Goal: Information Seeking & Learning: Compare options

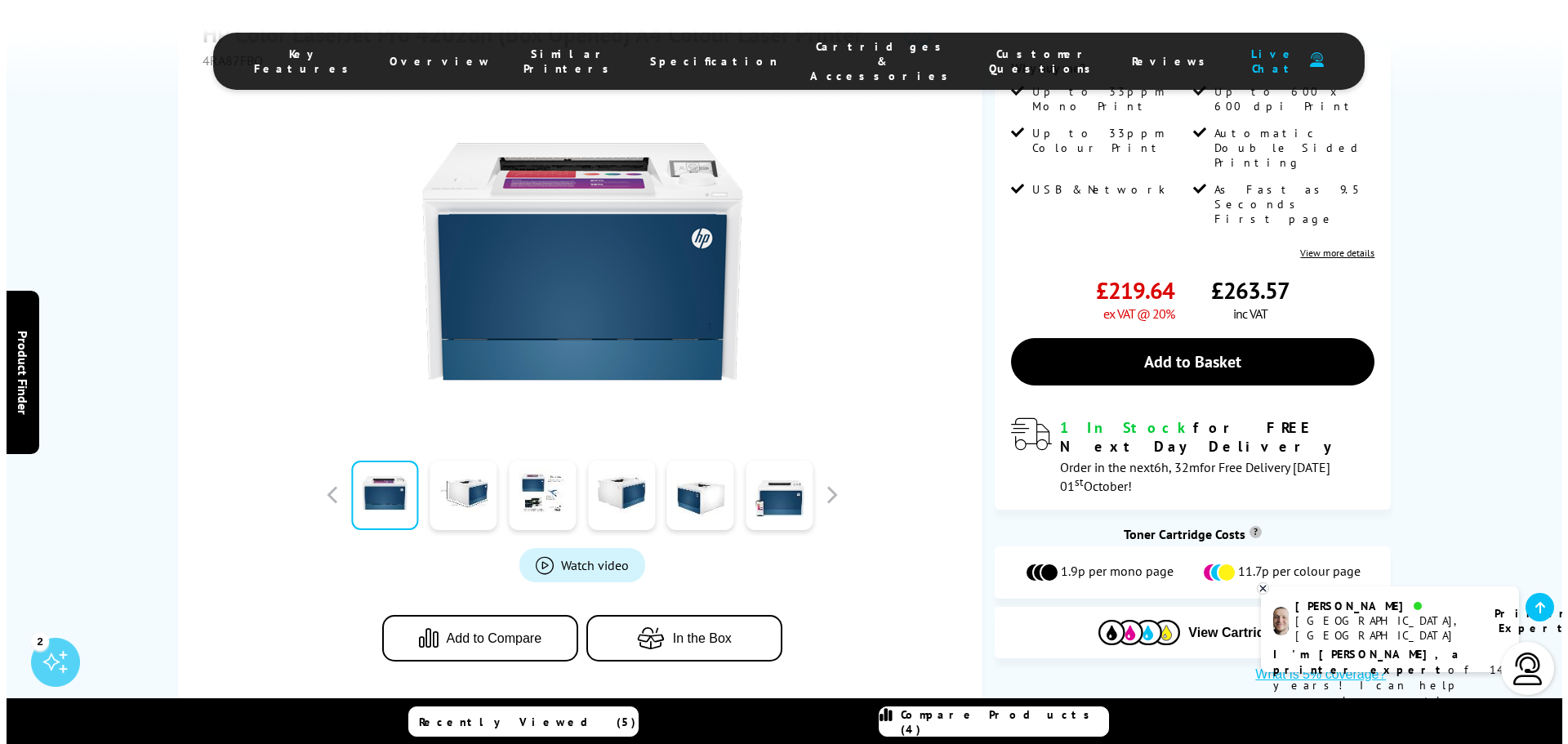
scroll to position [327, 0]
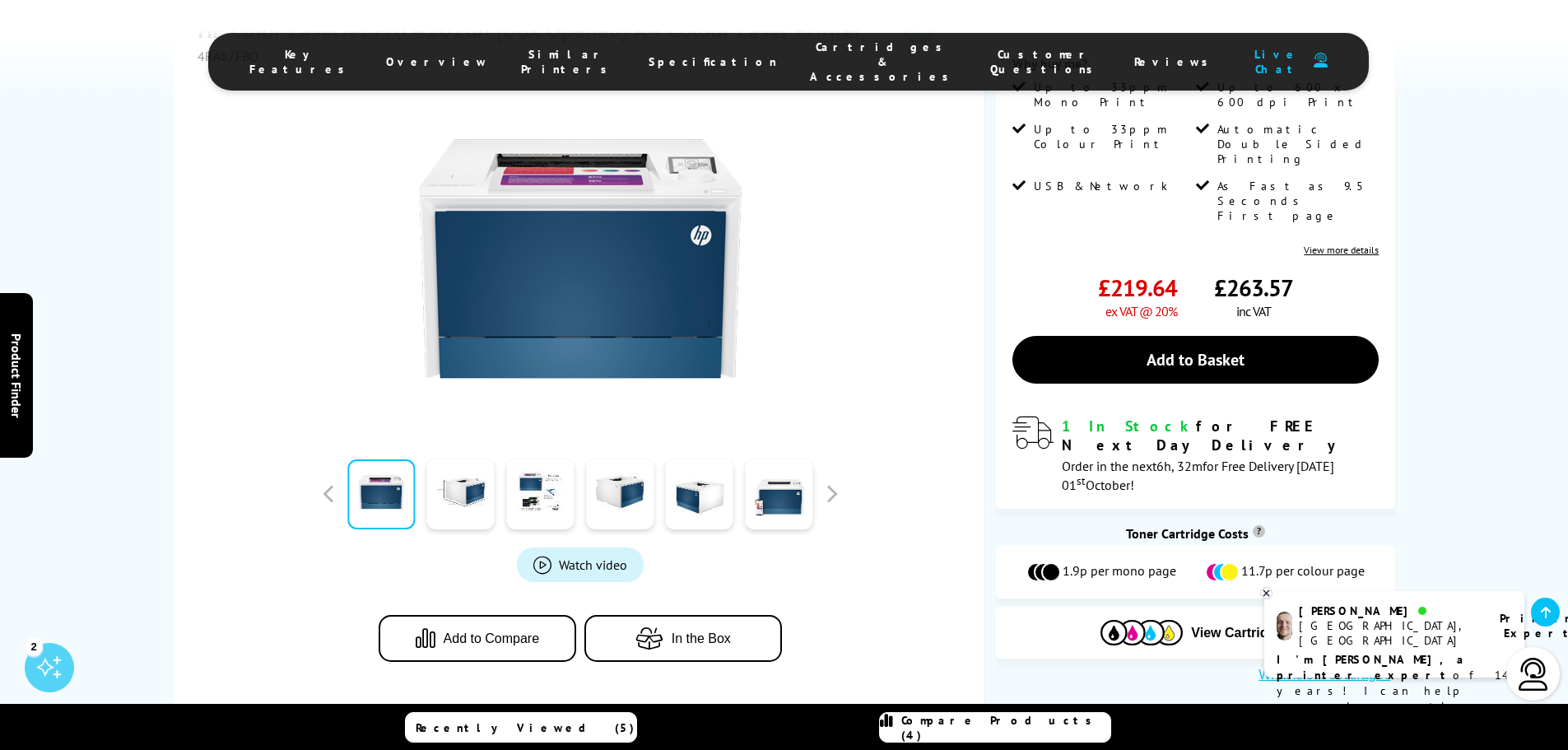
click at [537, 565] on span "Product_All_Videos" at bounding box center [542, 565] width 18 height 18
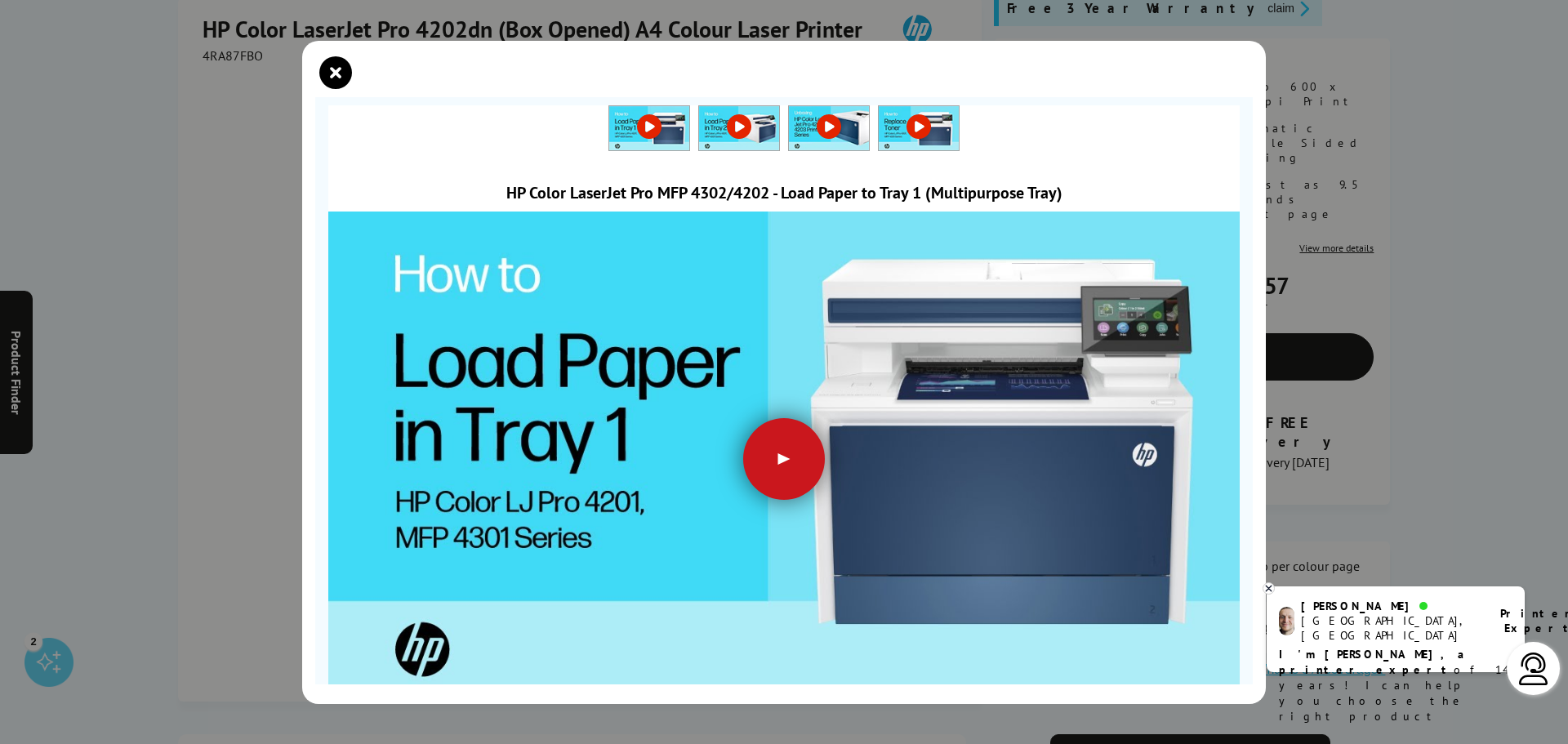
click at [790, 443] on div at bounding box center [784, 459] width 81 height 81
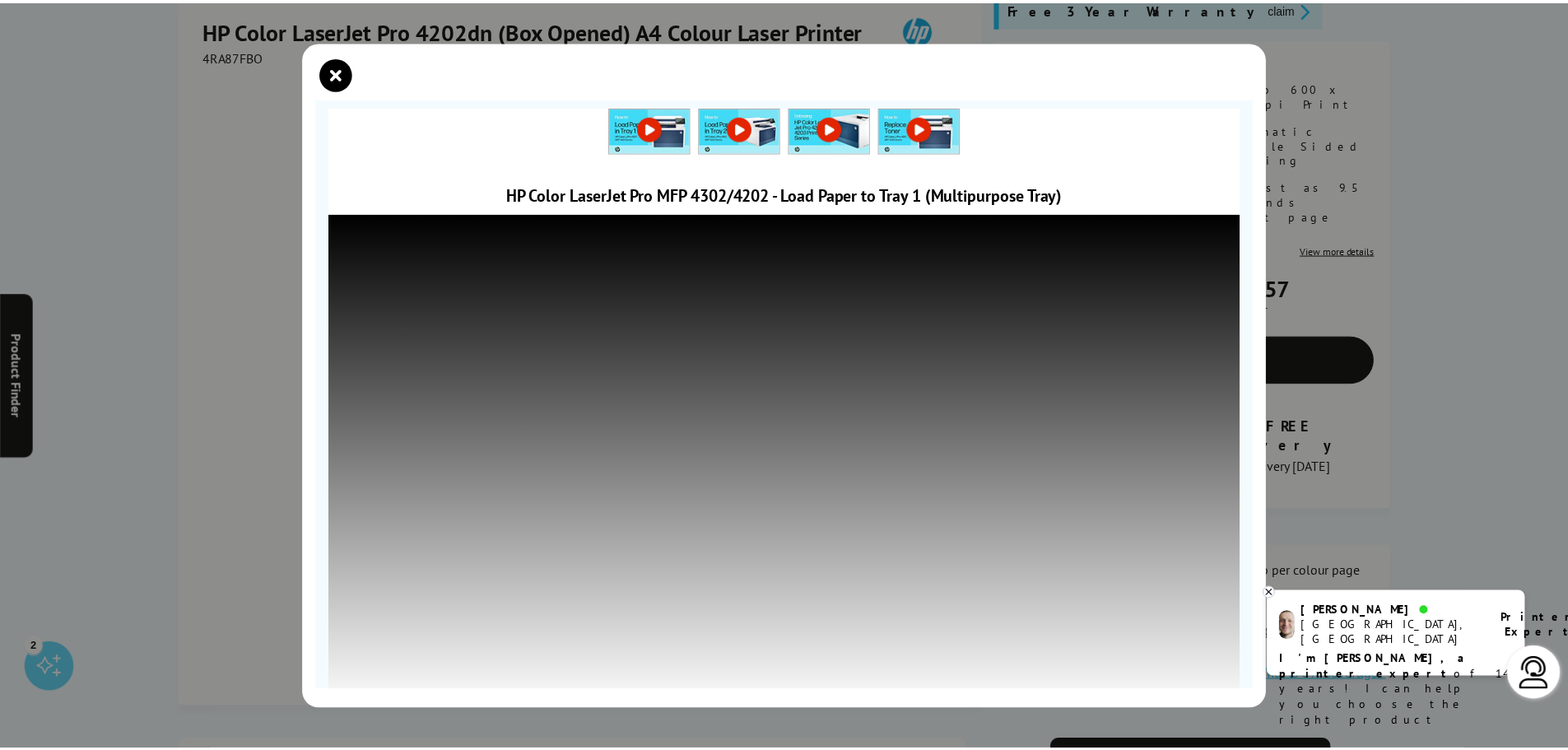
scroll to position [15, 0]
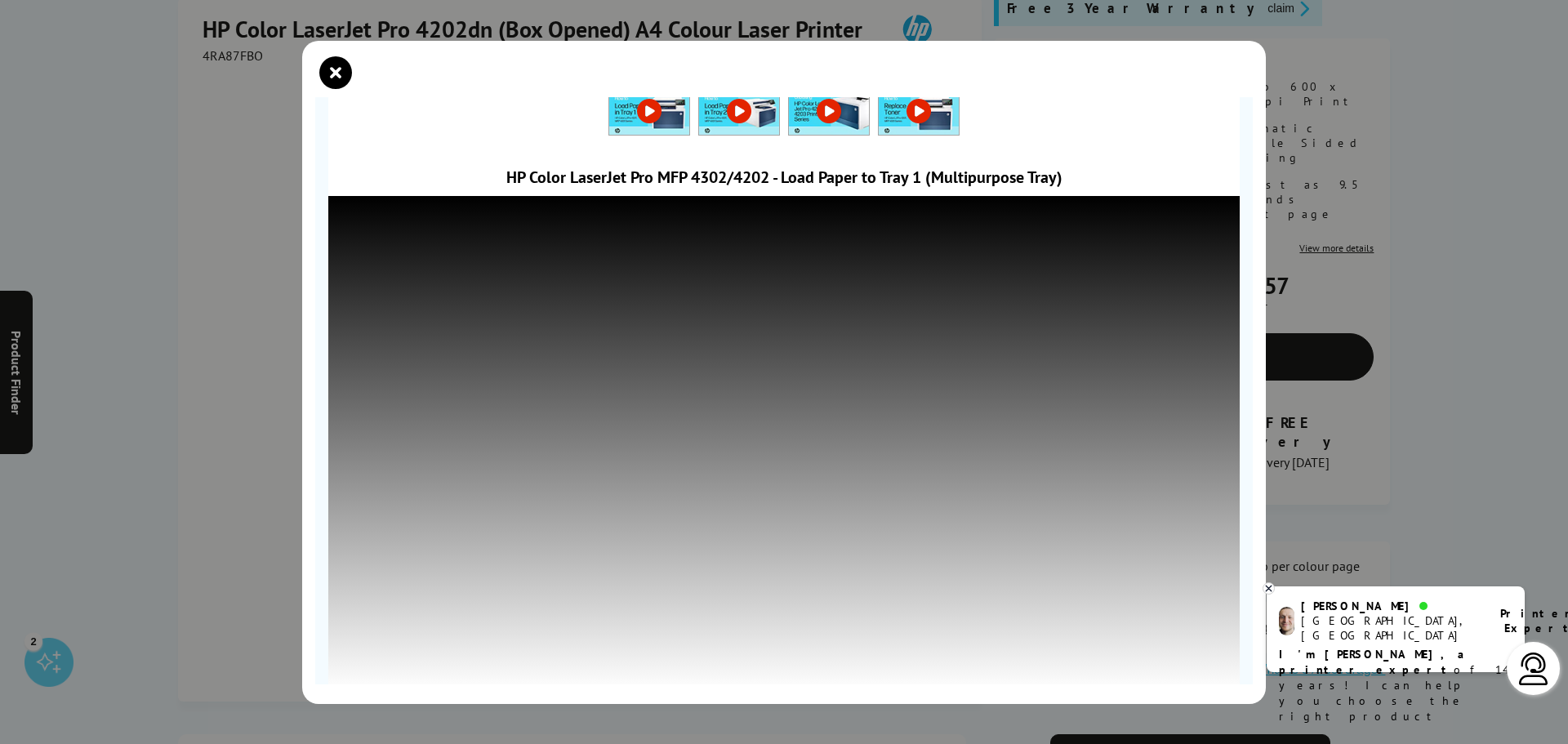
click at [353, 76] on div at bounding box center [784, 79] width 937 height 37
click at [336, 72] on icon "close modal" at bounding box center [336, 72] width 32 height 33
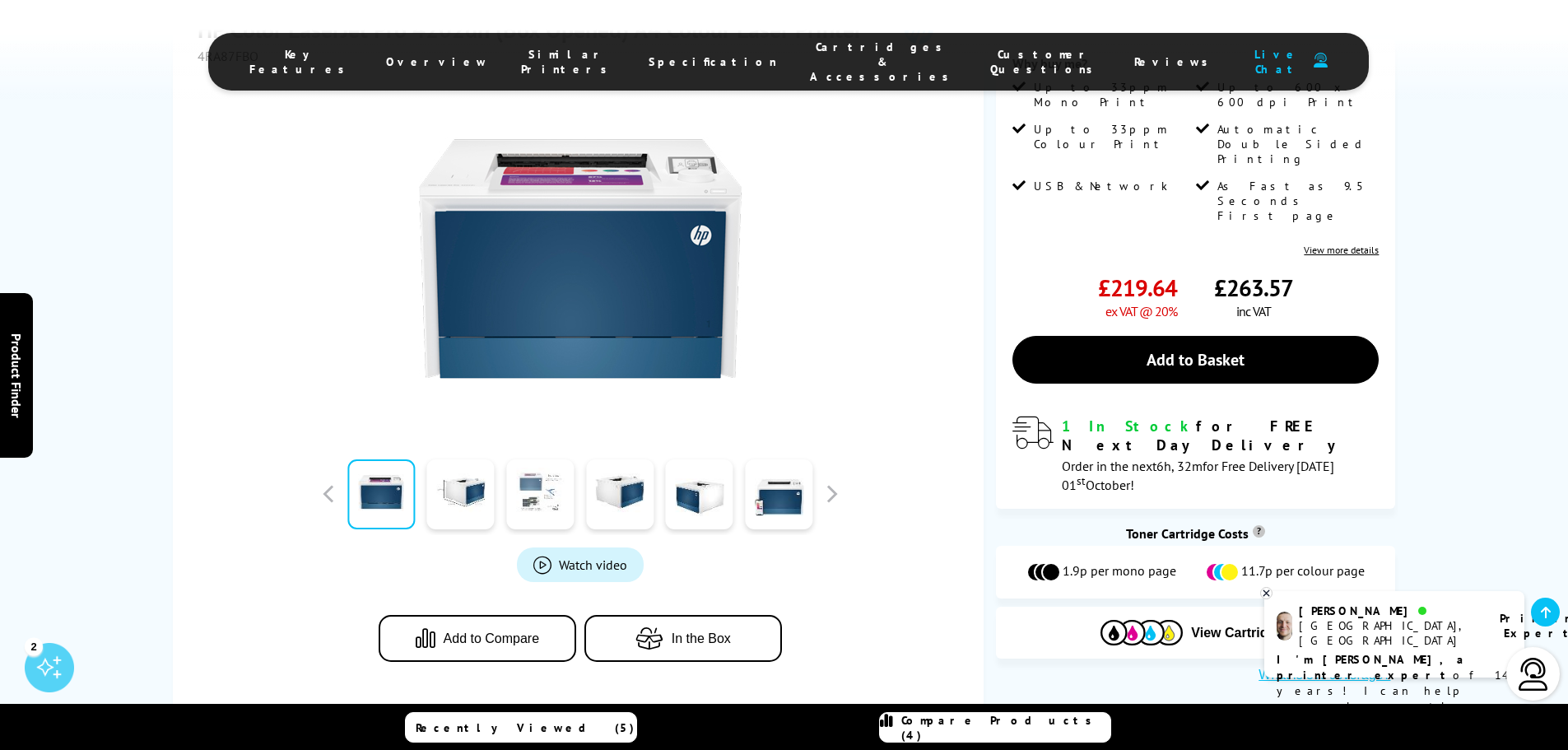
click at [553, 491] on link at bounding box center [540, 494] width 67 height 70
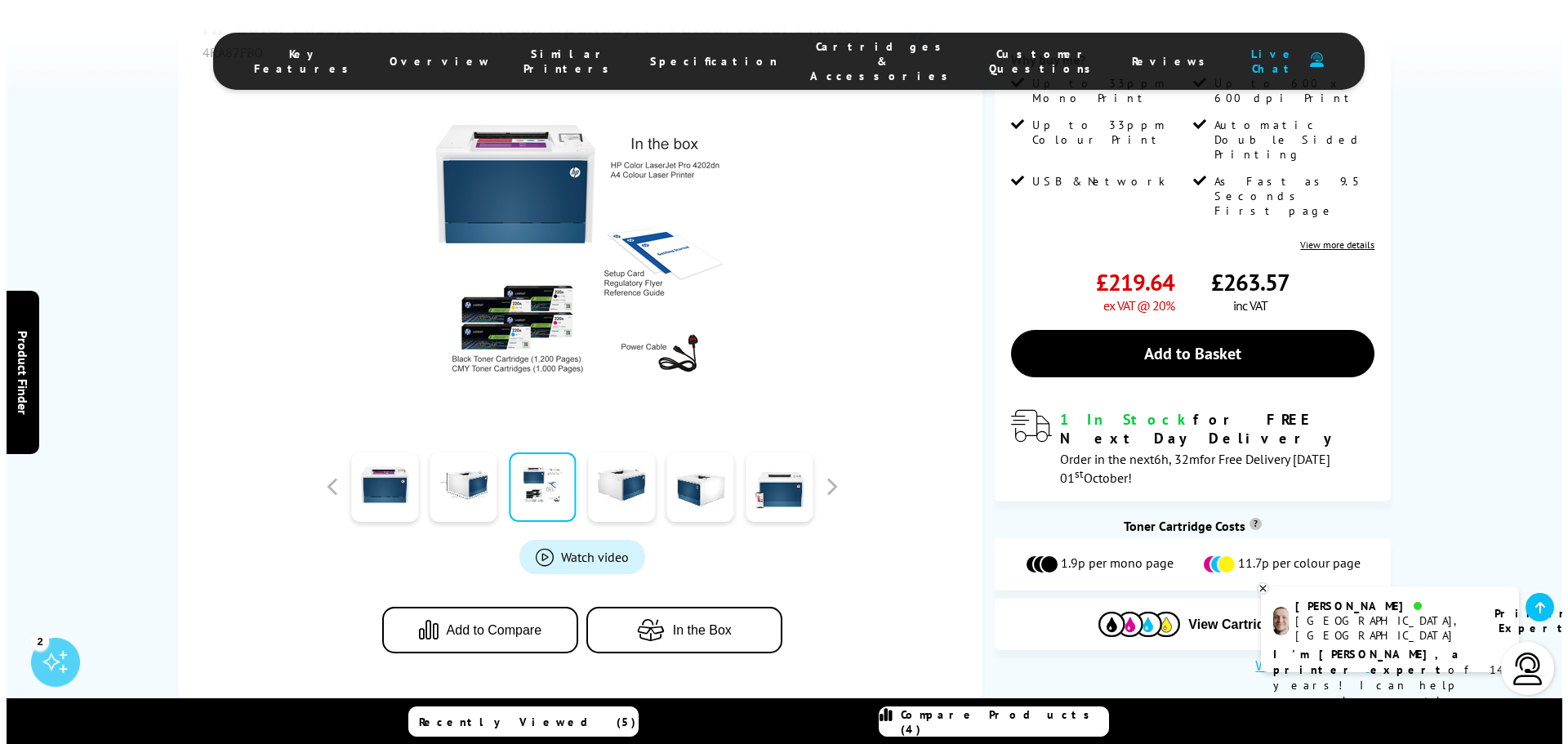
scroll to position [327, 0]
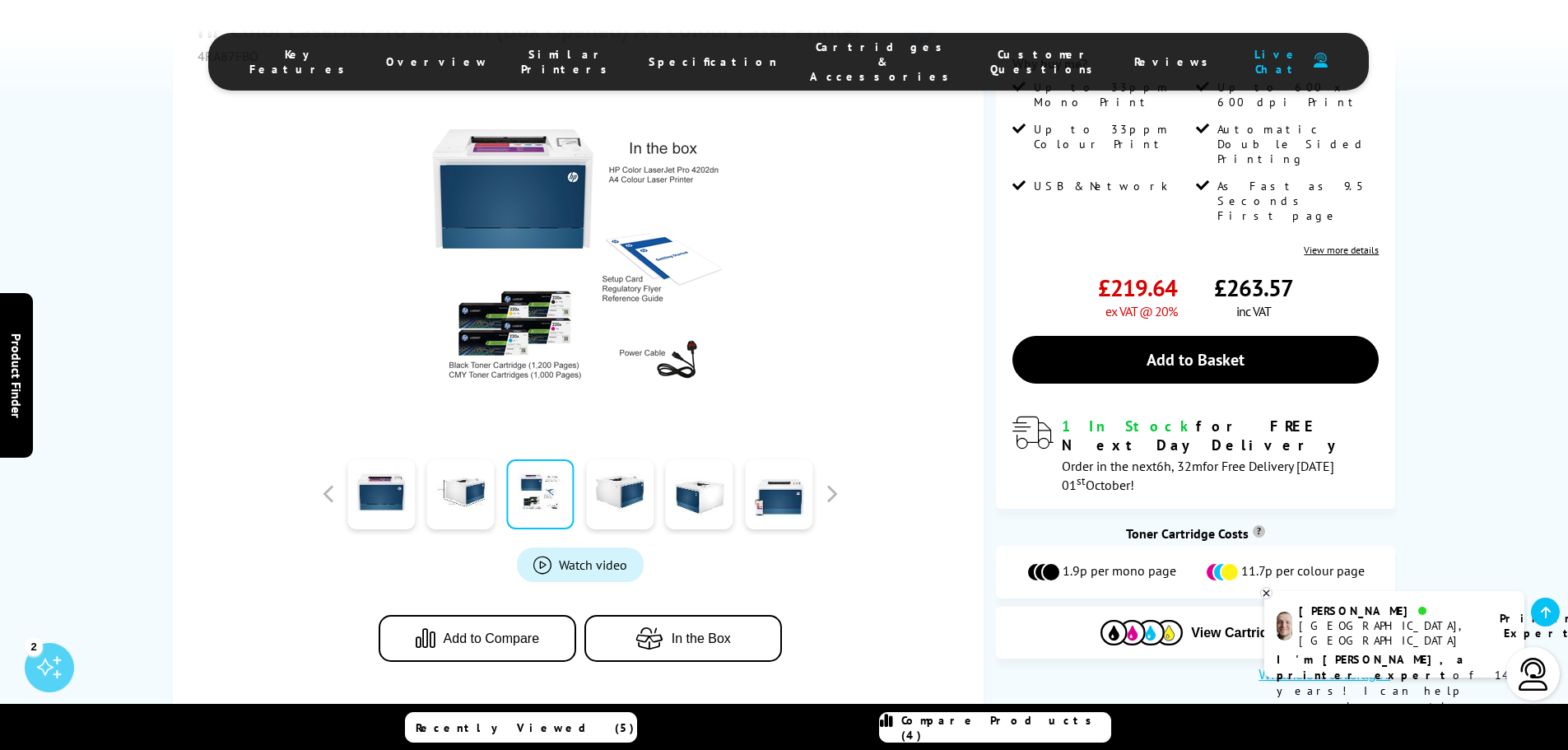
click at [1014, 721] on span "Compare Products (4)" at bounding box center [1007, 727] width 209 height 30
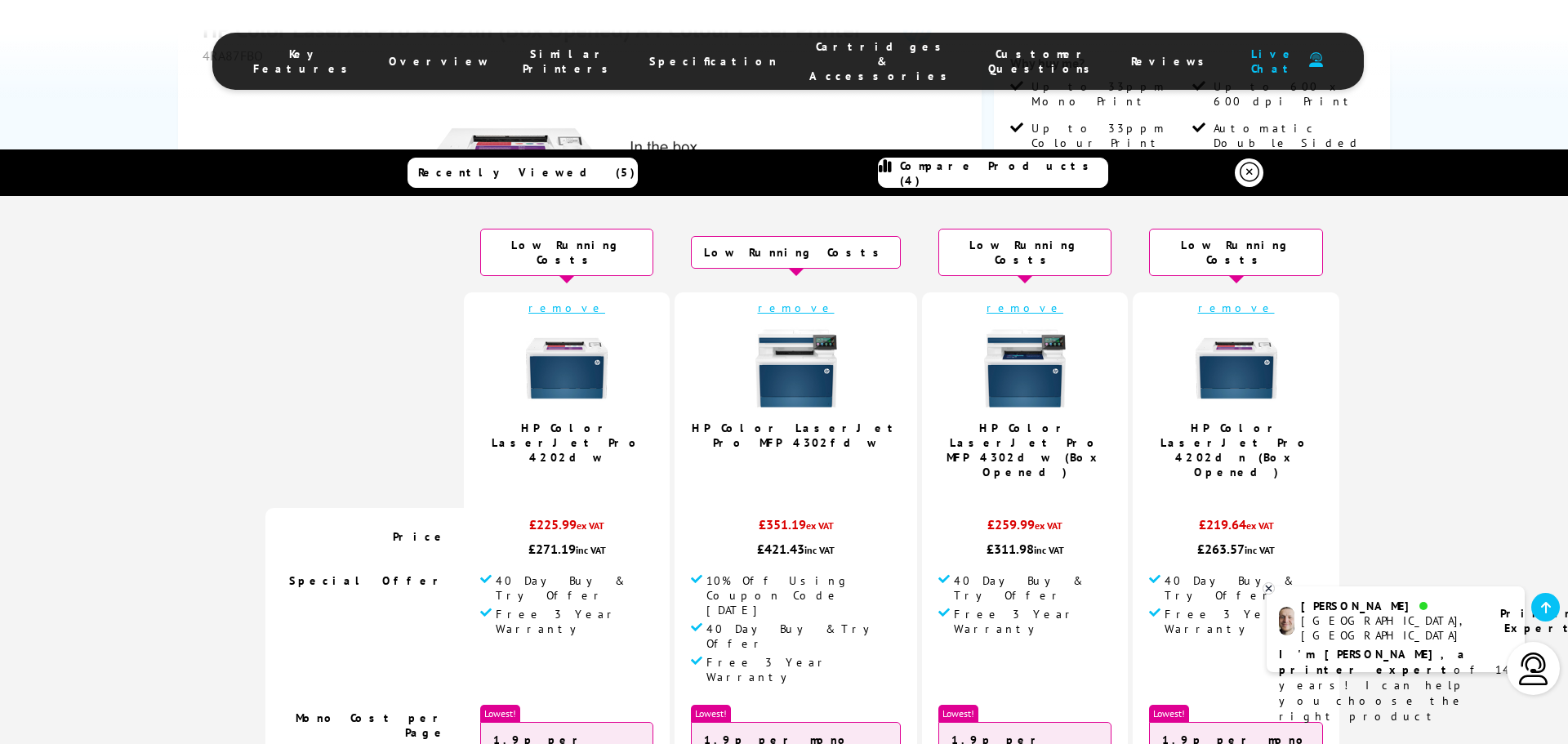
click at [793, 363] on img at bounding box center [796, 368] width 81 height 81
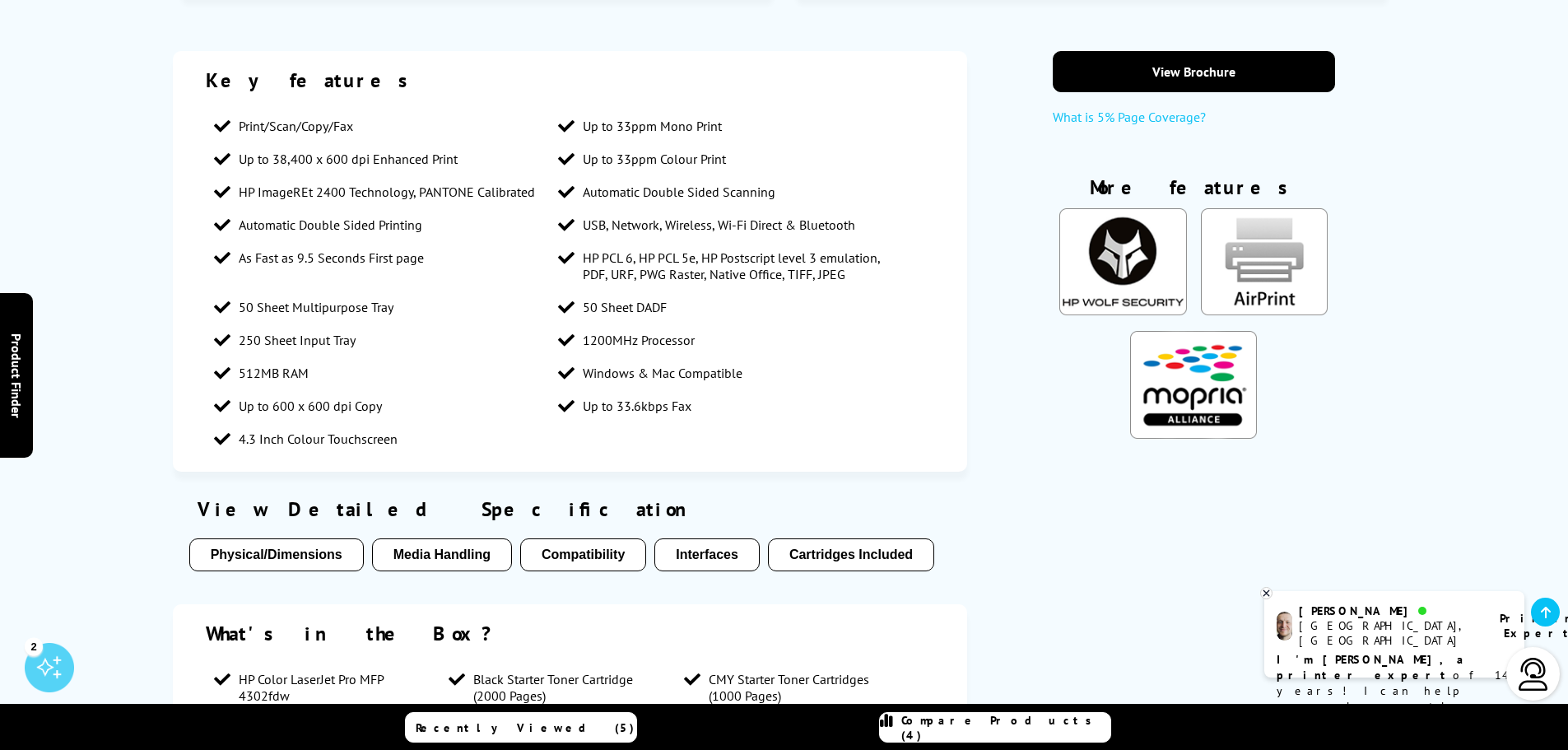
scroll to position [1530, 0]
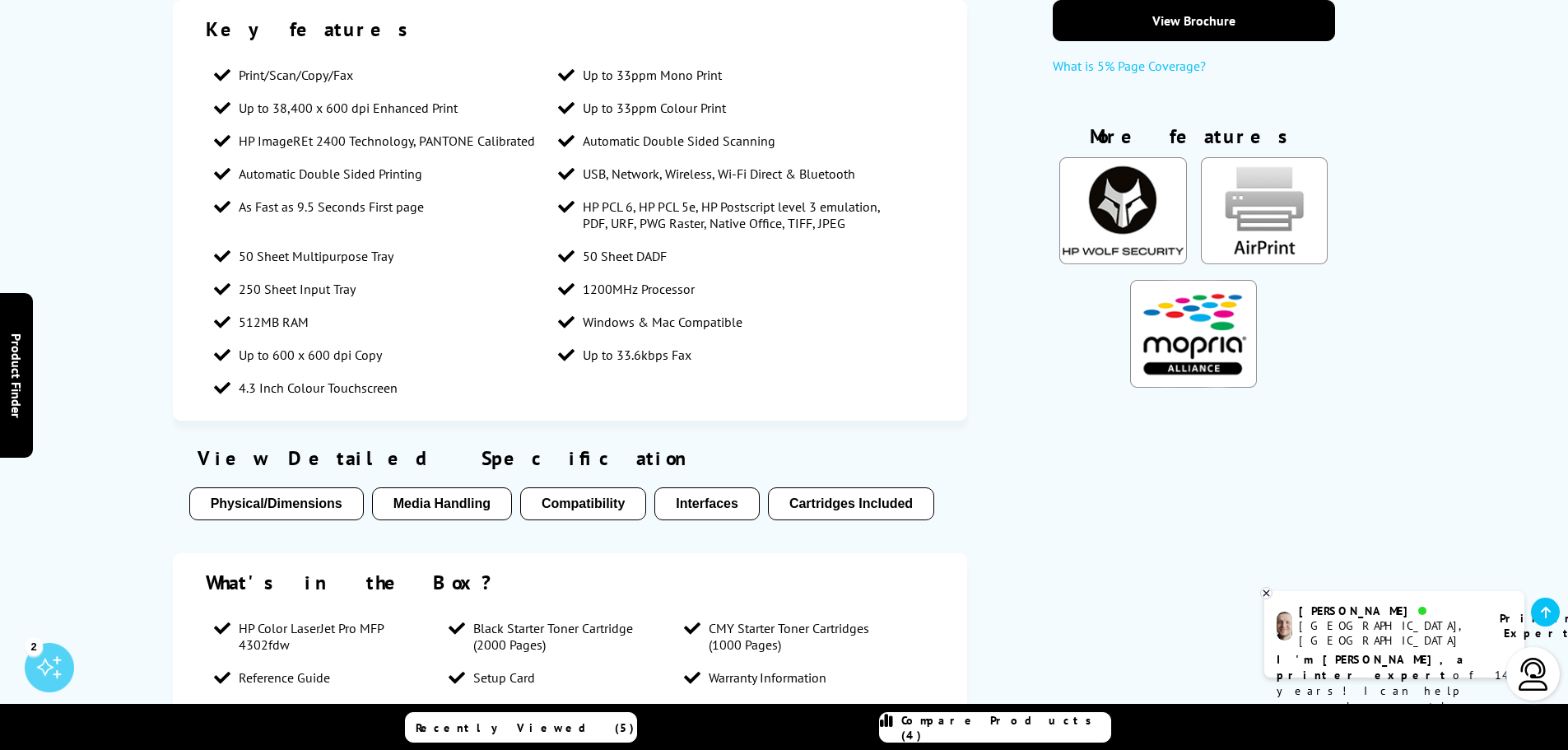
click at [273, 488] on button "Physical/Dimensions" at bounding box center [277, 504] width 175 height 33
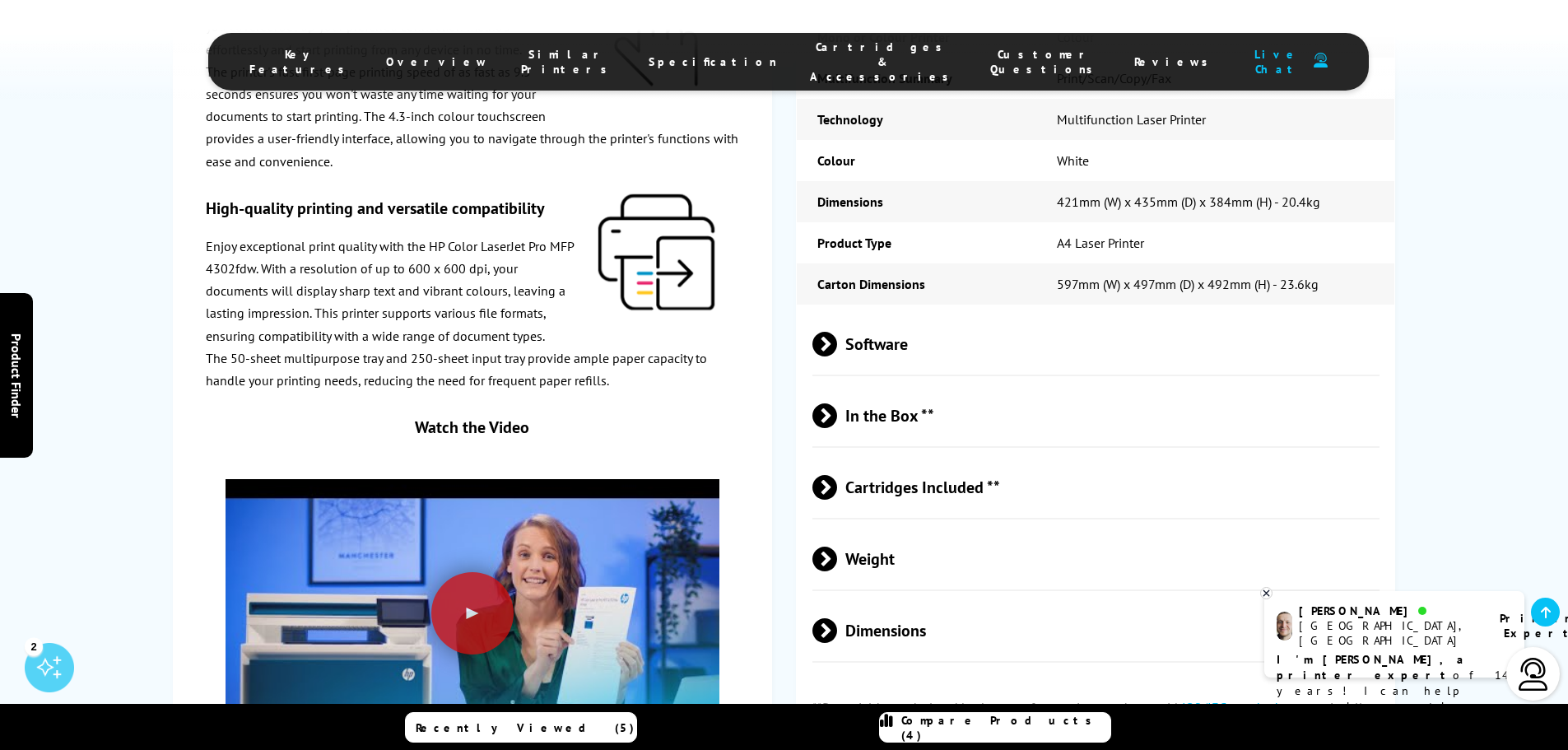
scroll to position [4253, 0]
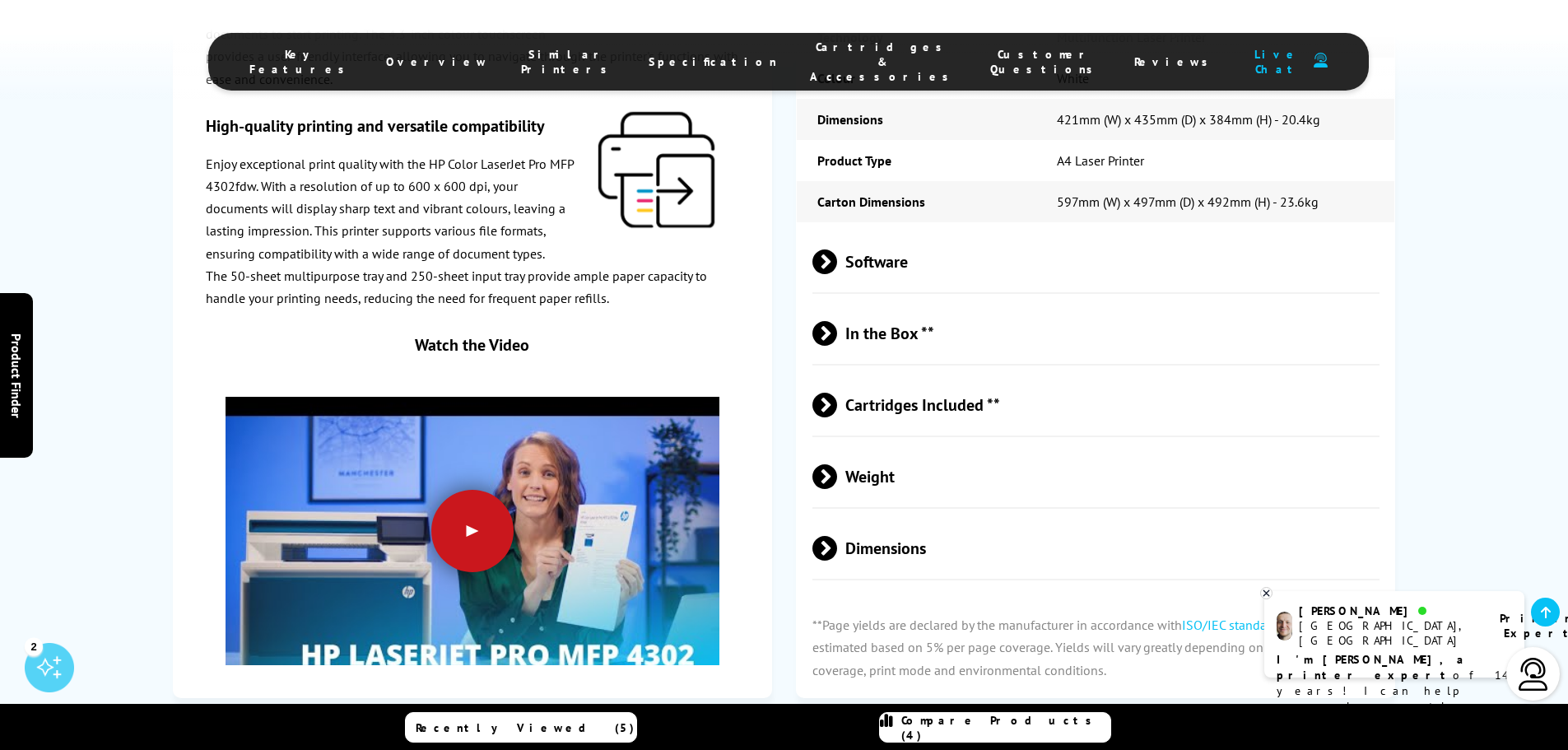
click at [481, 490] on div at bounding box center [472, 531] width 82 height 82
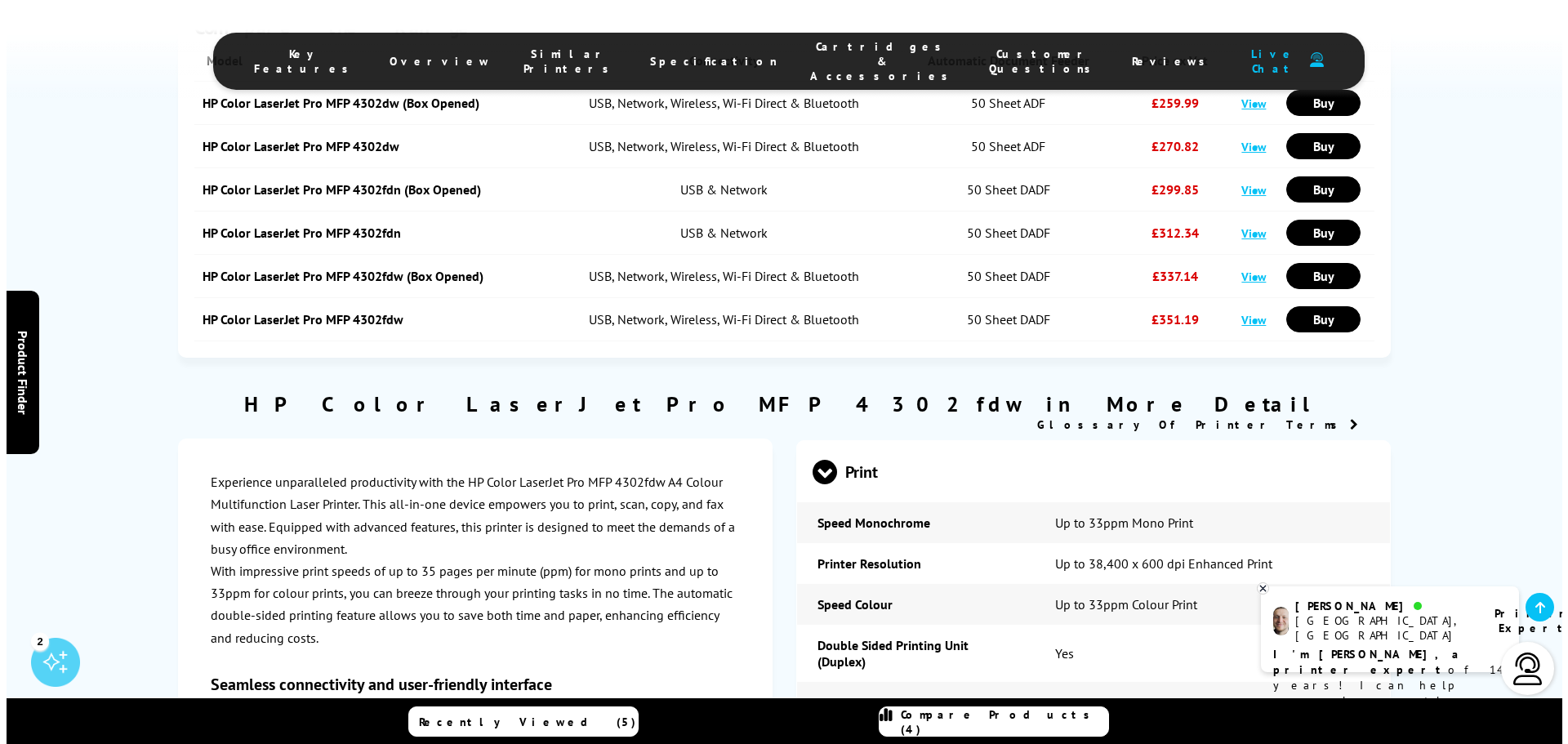
scroll to position [2096, 0]
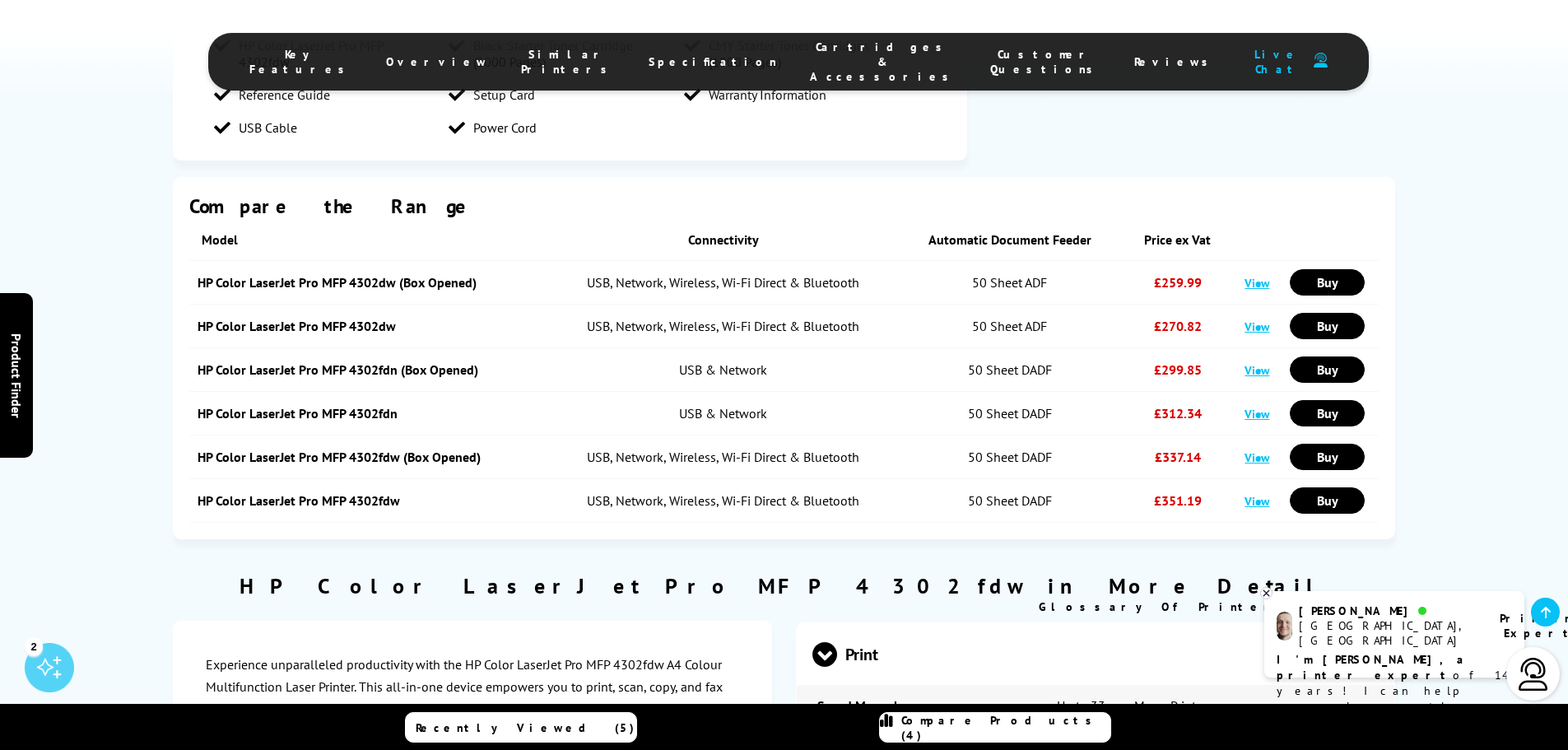
click at [984, 723] on span "Compare Products (4)" at bounding box center [1007, 727] width 209 height 30
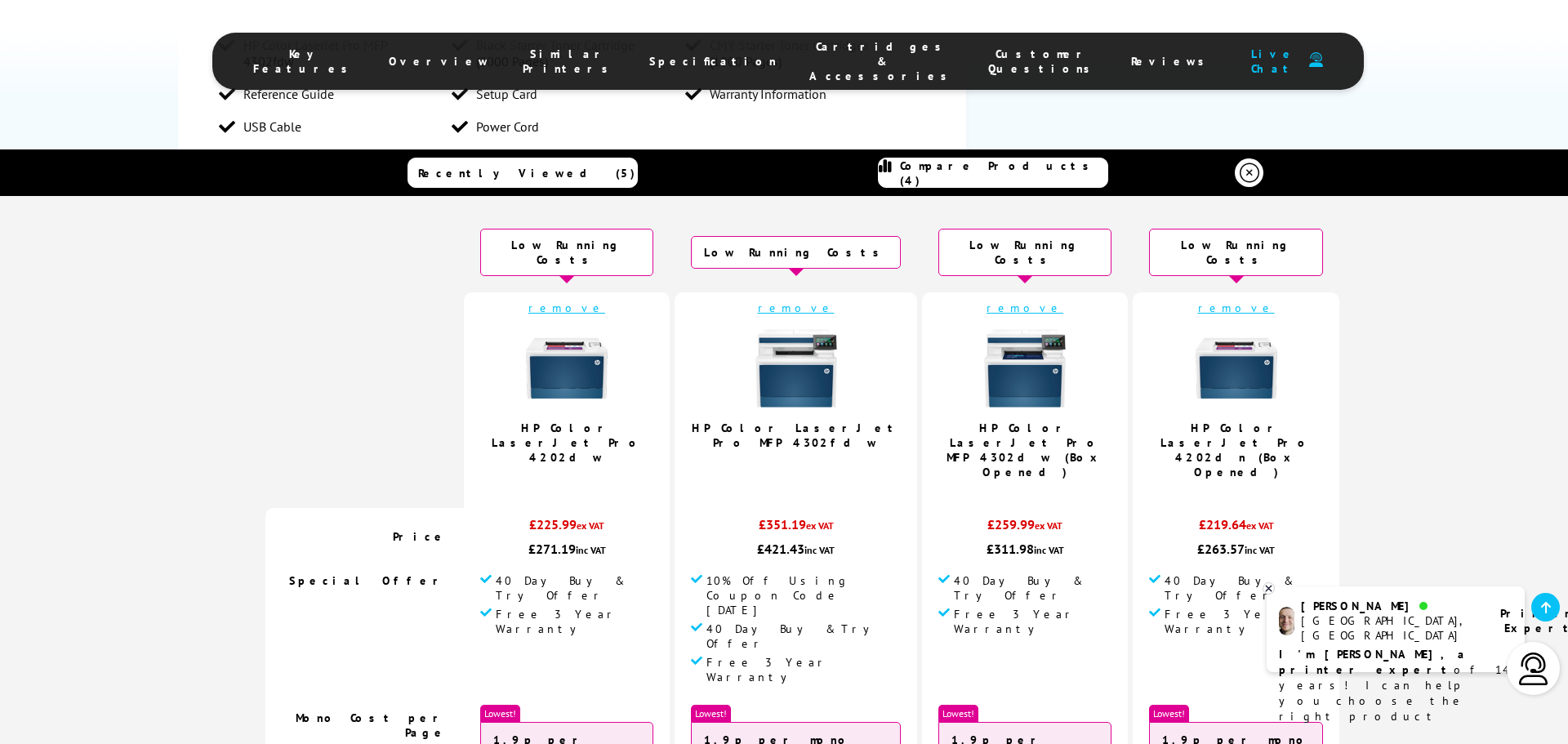
click at [1198, 301] on link "remove" at bounding box center [1236, 308] width 77 height 14
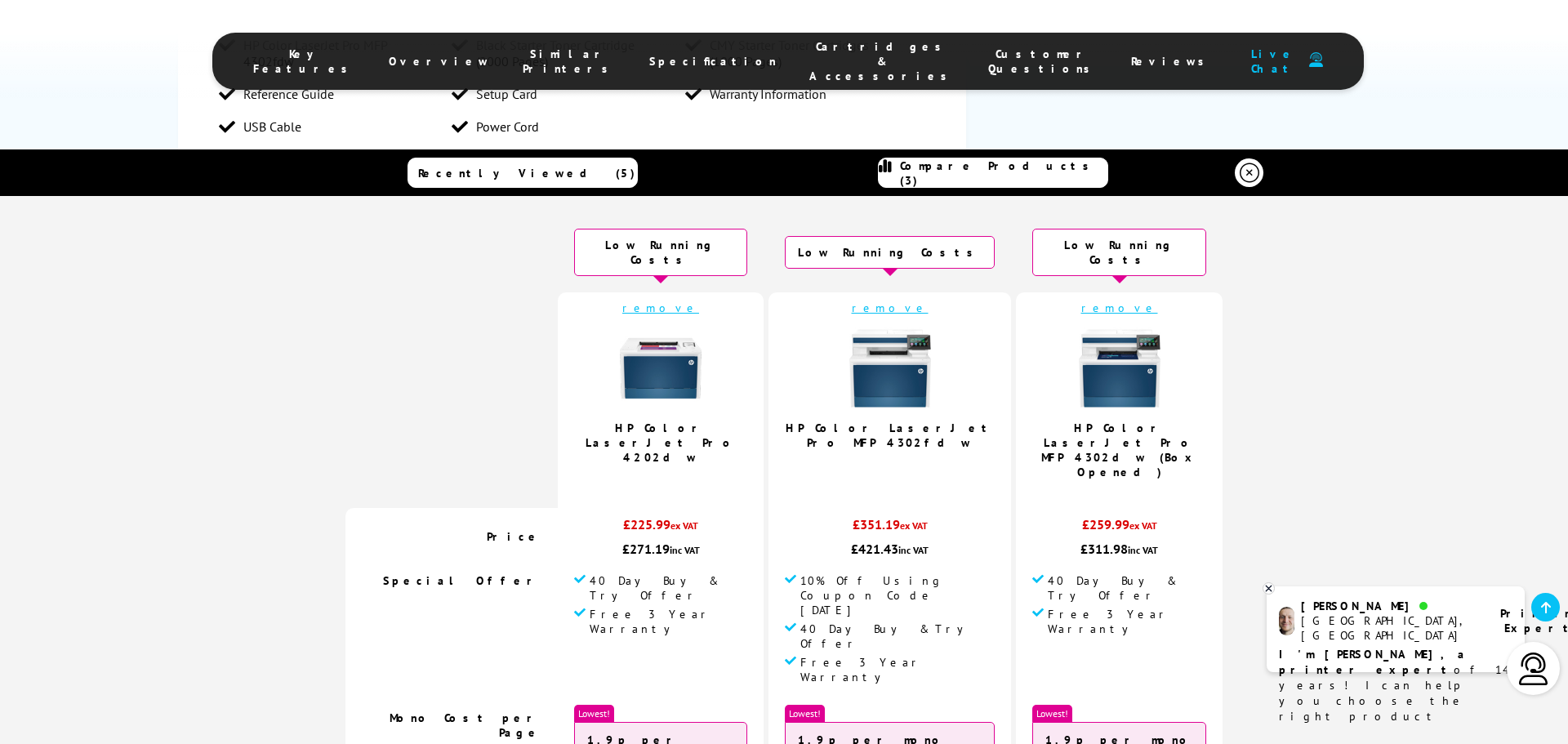
click at [695, 301] on link "remove" at bounding box center [660, 308] width 77 height 14
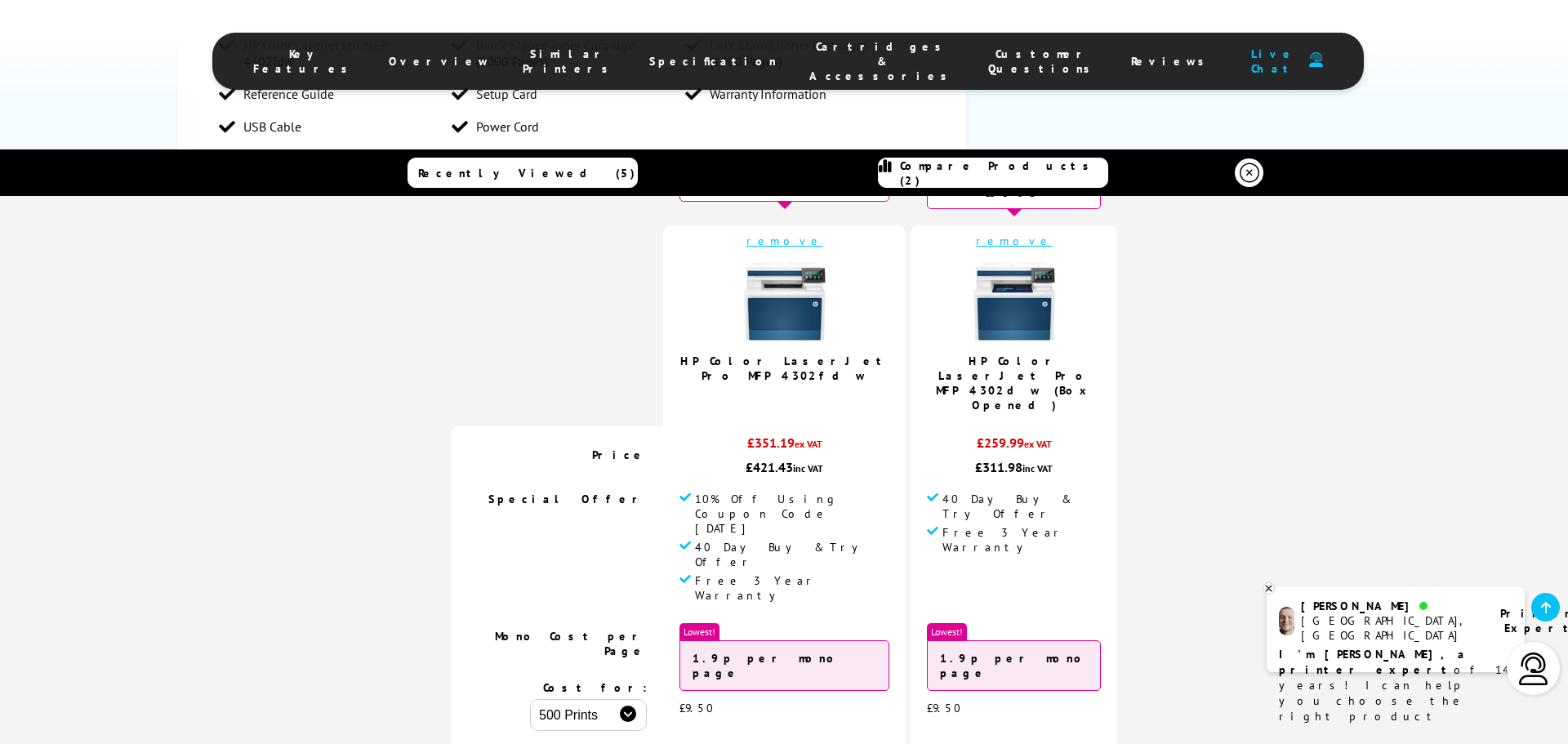
scroll to position [0, 0]
